Goal: Task Accomplishment & Management: Manage account settings

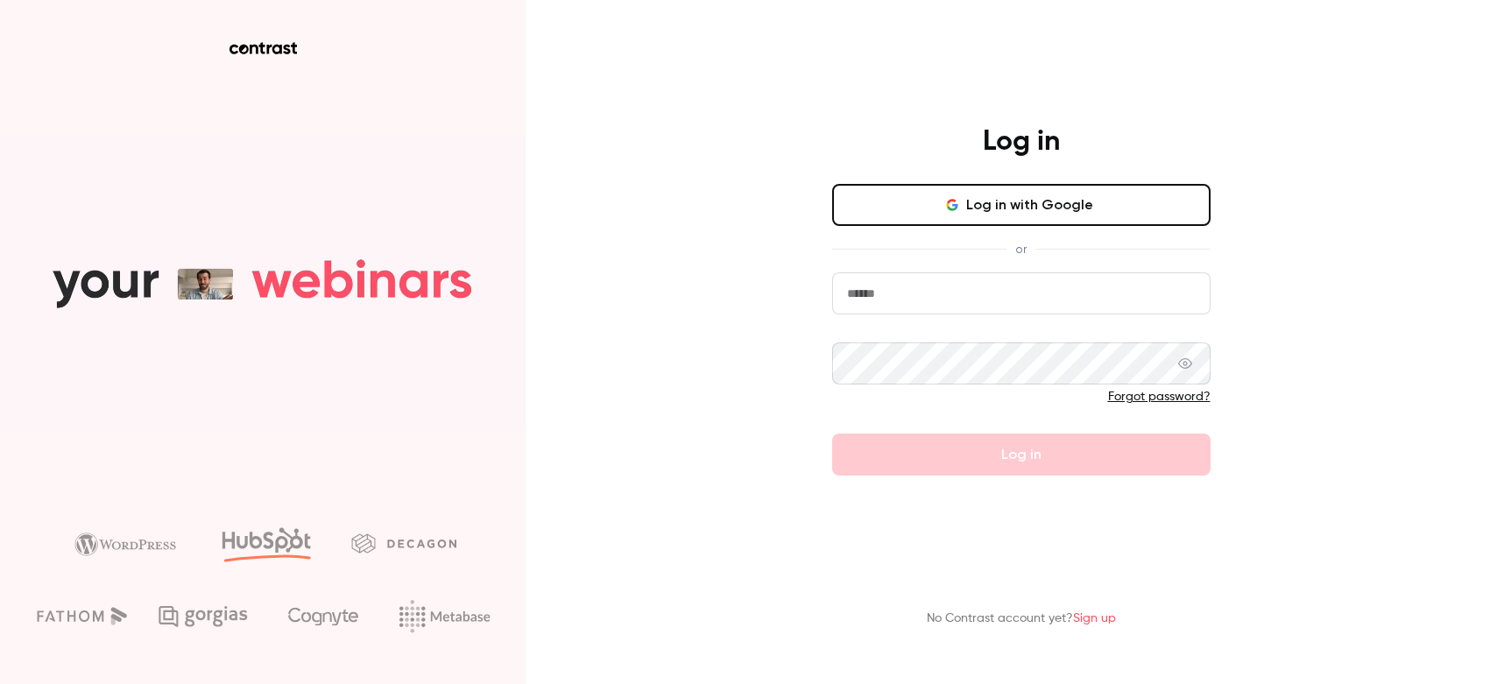
click at [995, 223] on button "Log in with Google" at bounding box center [1021, 205] width 378 height 42
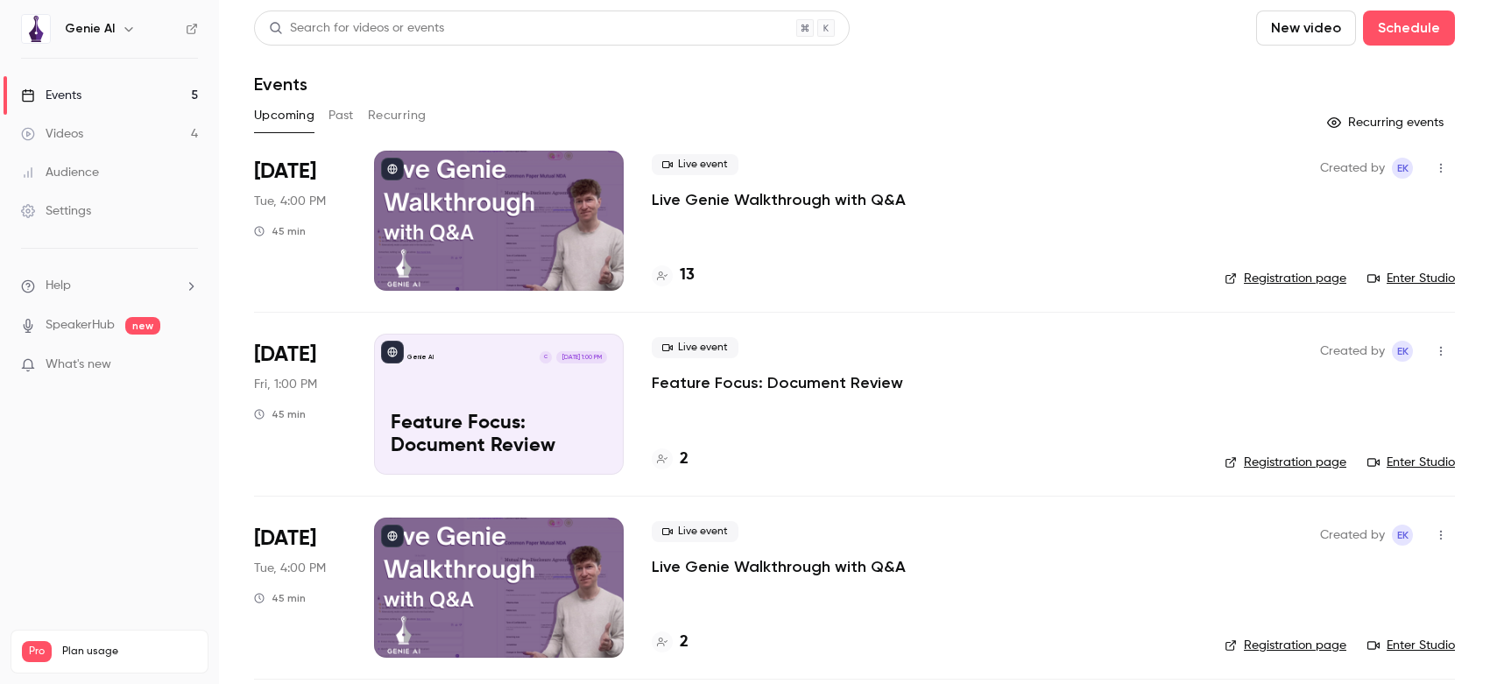
click at [1435, 348] on icon "button" at bounding box center [1441, 351] width 14 height 12
click at [314, 364] on div at bounding box center [745, 342] width 1490 height 684
click at [1443, 351] on icon "button" at bounding box center [1441, 351] width 14 height 12
drag, startPoint x: 989, startPoint y: 373, endPoint x: 962, endPoint y: 370, distance: 27.4
click at [989, 373] on div at bounding box center [745, 342] width 1490 height 684
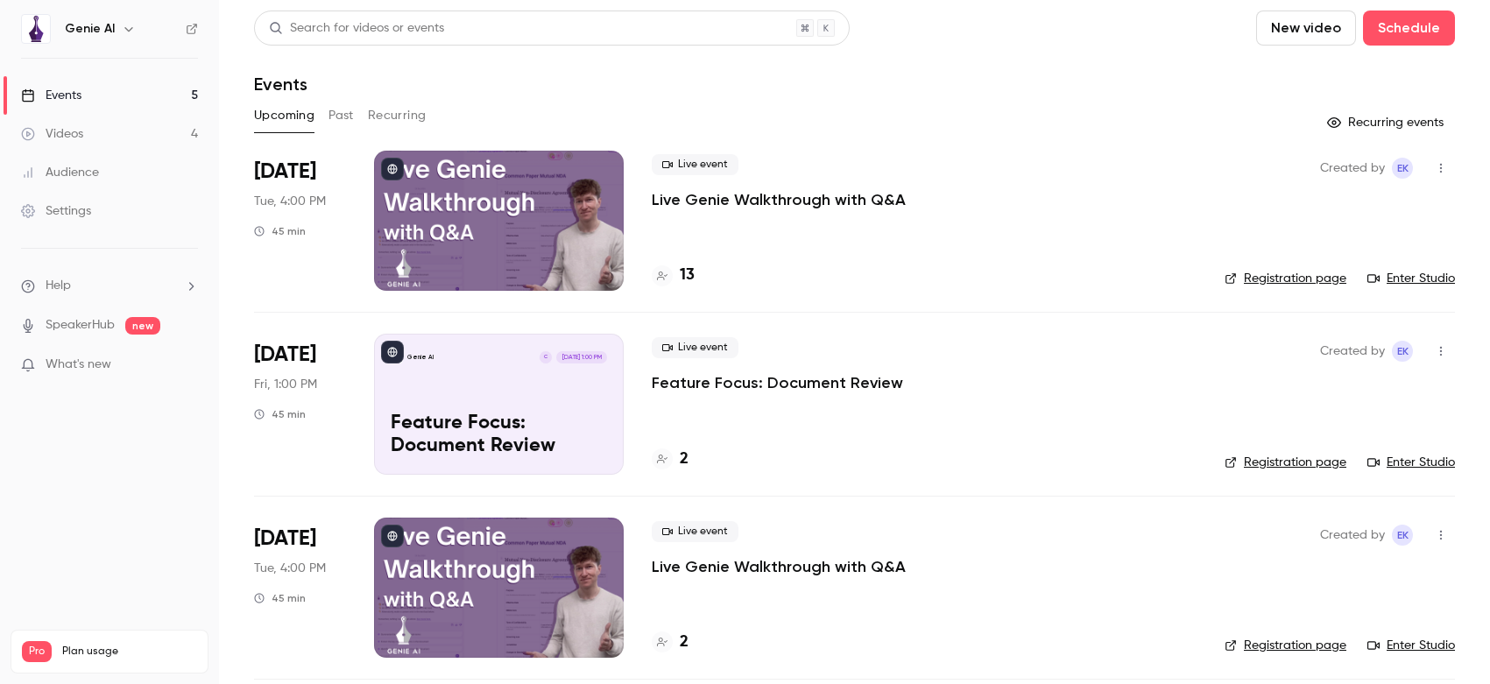
click at [713, 377] on p "Feature Focus: Document Review" at bounding box center [777, 382] width 251 height 21
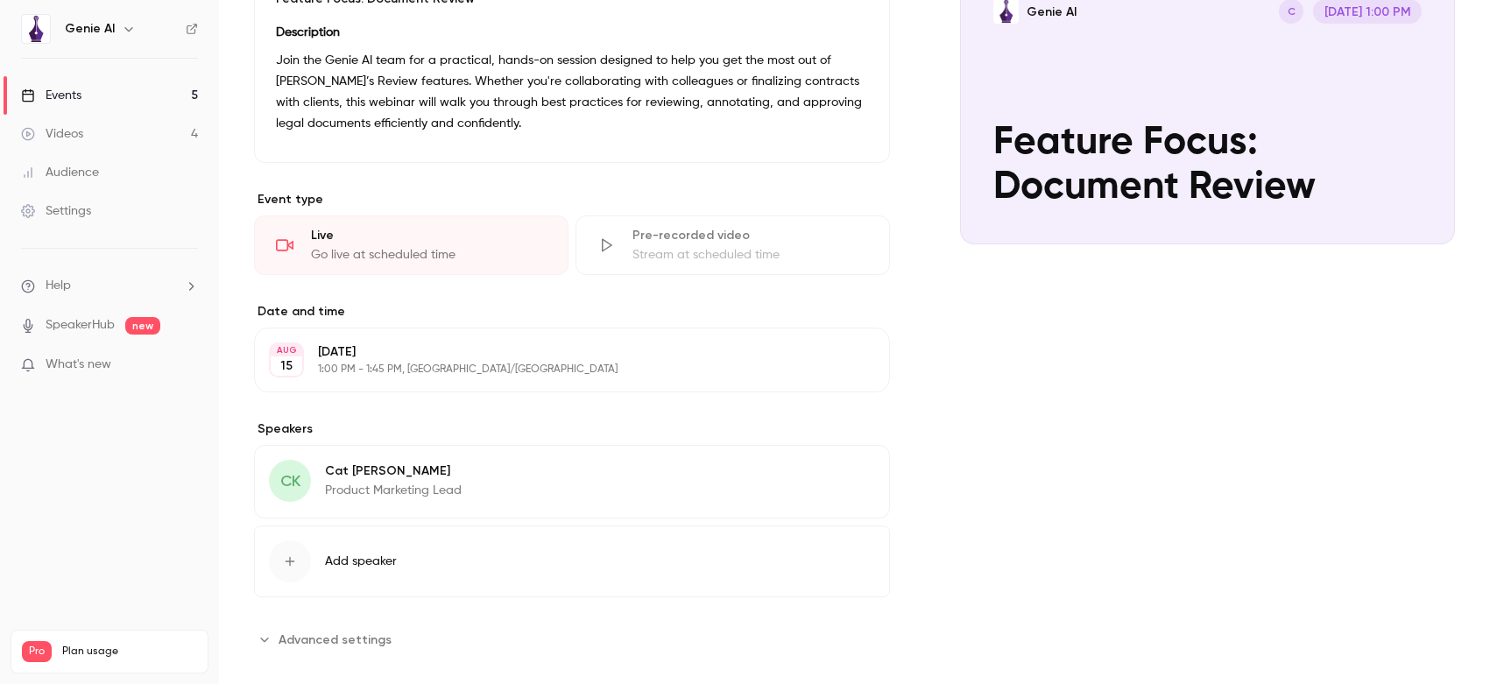
scroll to position [236, 0]
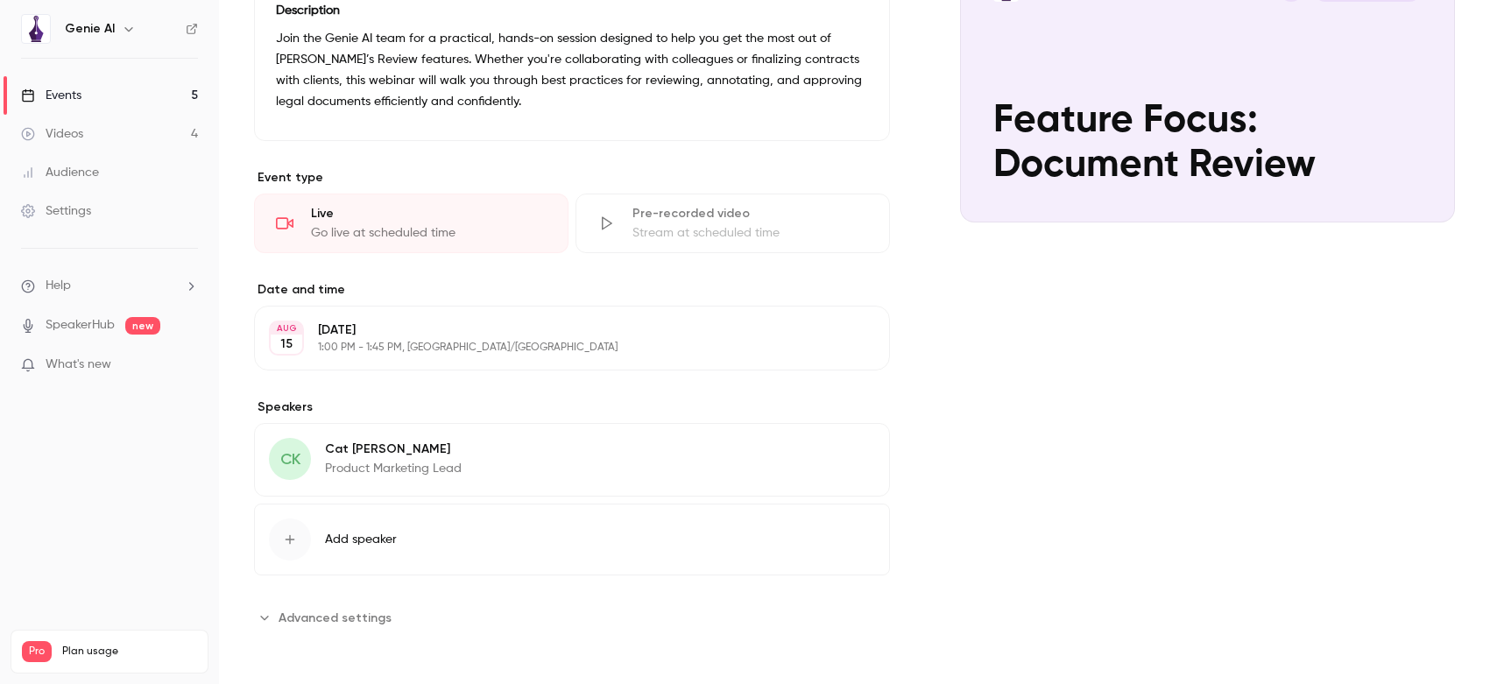
click at [844, 343] on button "Edit" at bounding box center [843, 338] width 64 height 28
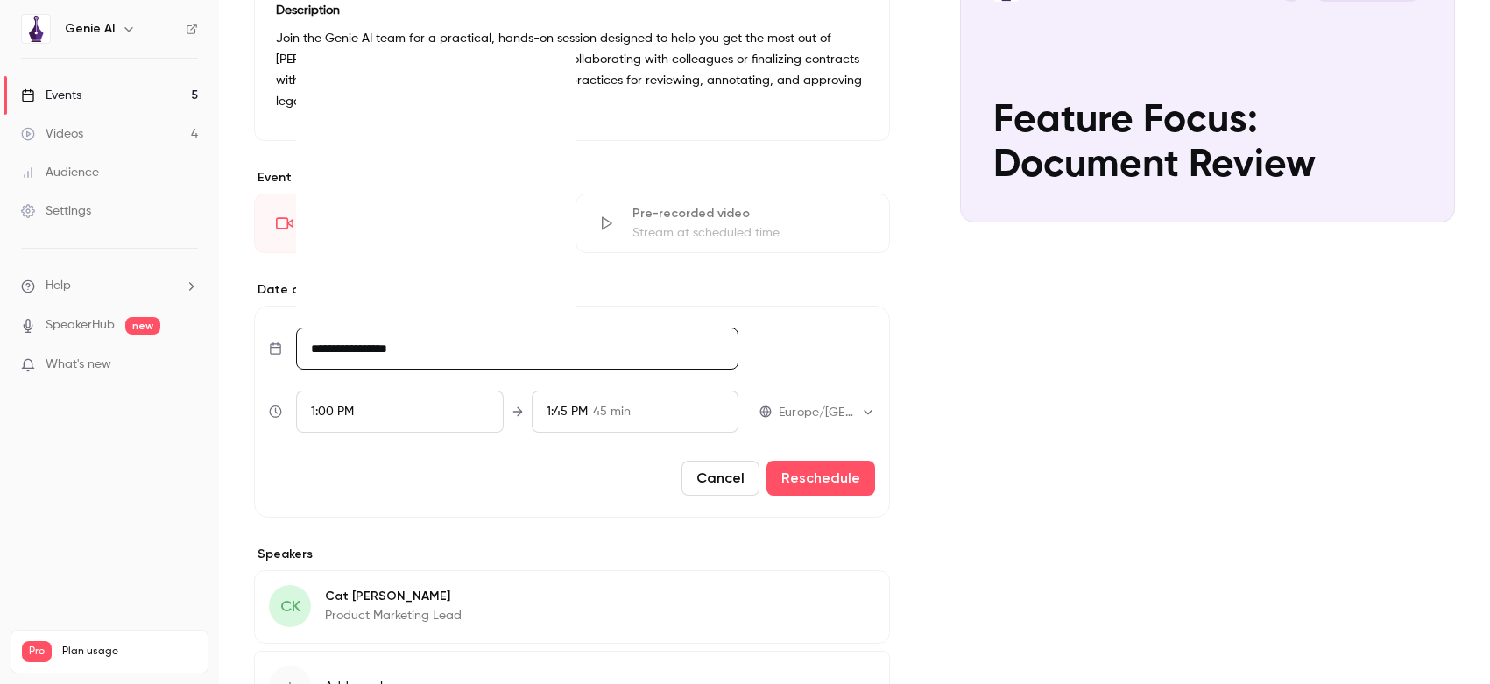
click at [378, 349] on input "**********" at bounding box center [517, 349] width 442 height 42
click at [367, 271] on div "26" at bounding box center [369, 270] width 27 height 26
type input "**********"
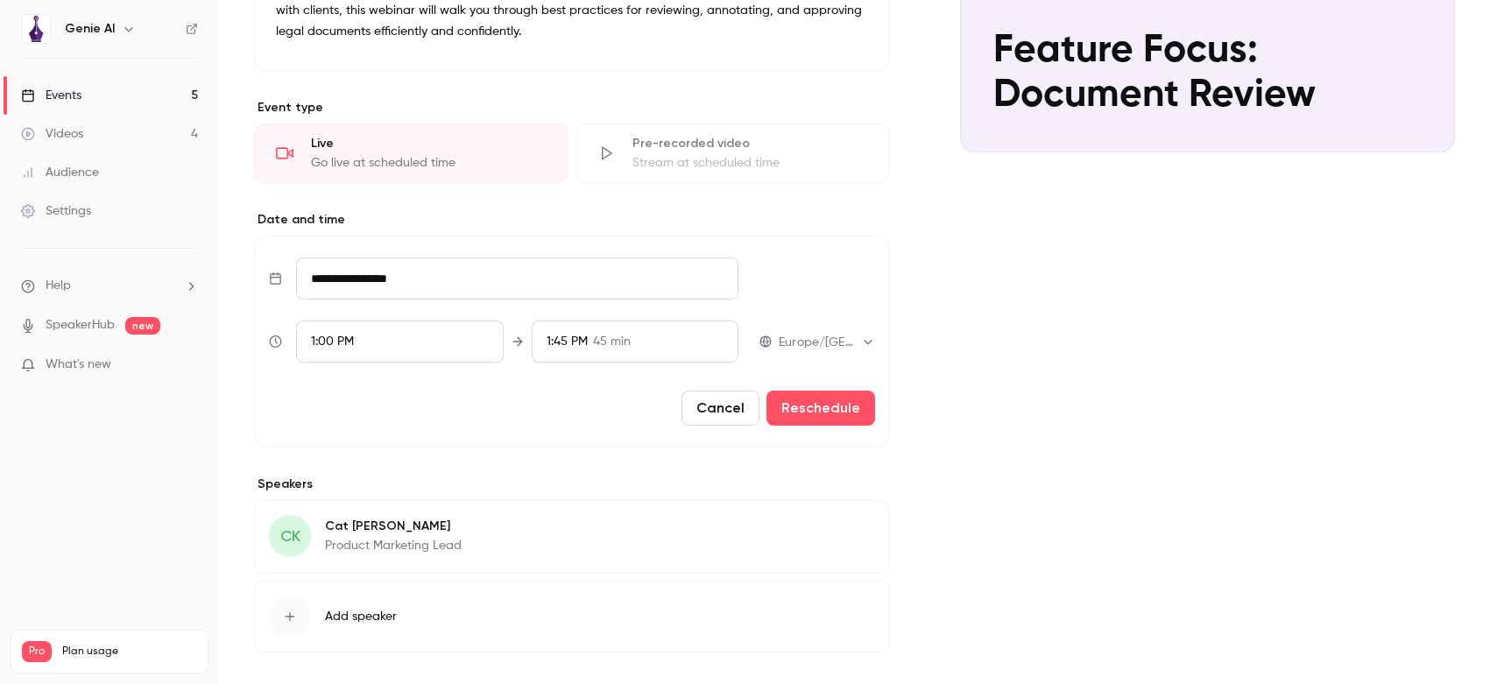
scroll to position [383, 0]
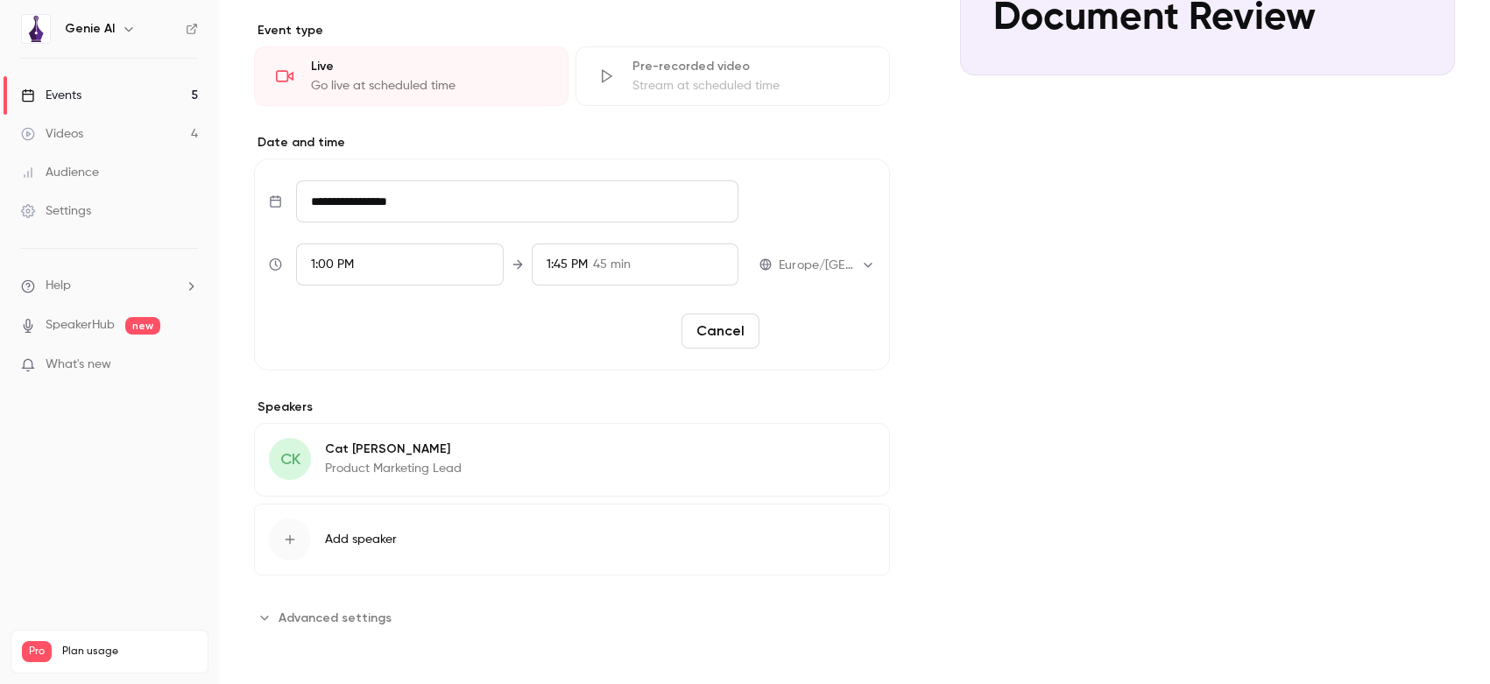
click at [832, 332] on button "Reschedule" at bounding box center [820, 331] width 109 height 35
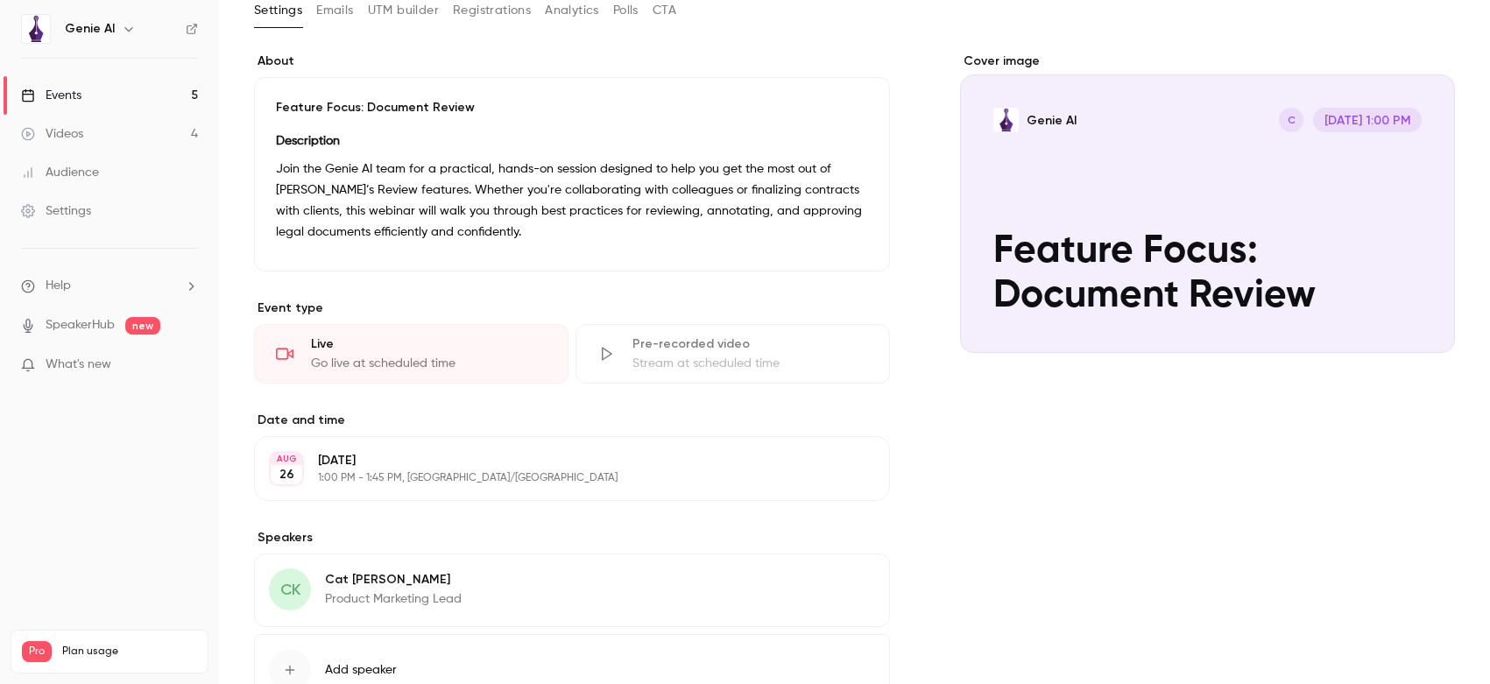
scroll to position [0, 0]
